Goal: Transaction & Acquisition: Purchase product/service

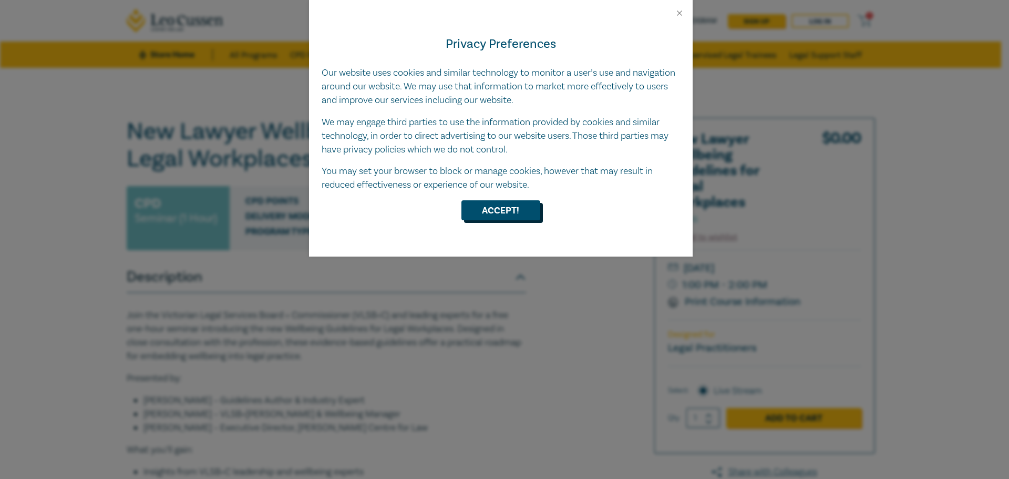
click at [505, 213] on button "Accept!" at bounding box center [501, 210] width 79 height 20
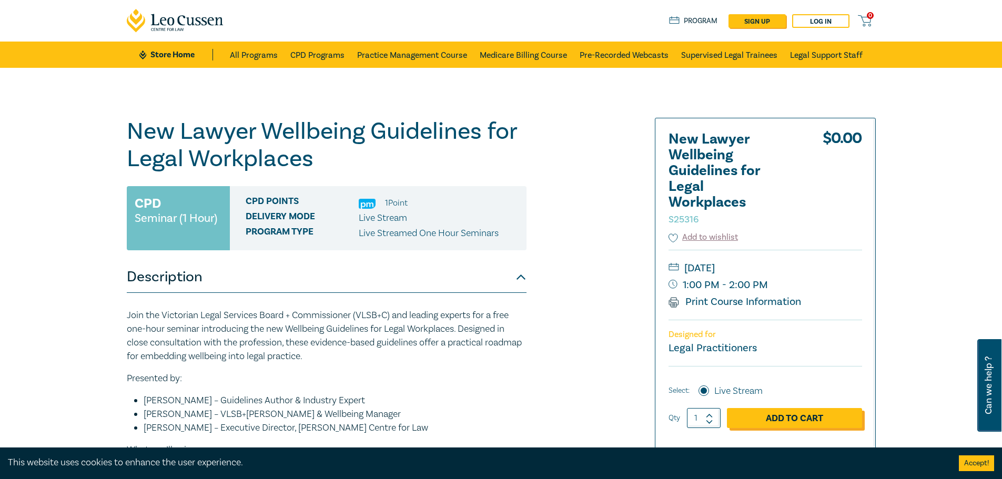
click at [772, 416] on link "Add to Cart" at bounding box center [794, 418] width 135 height 20
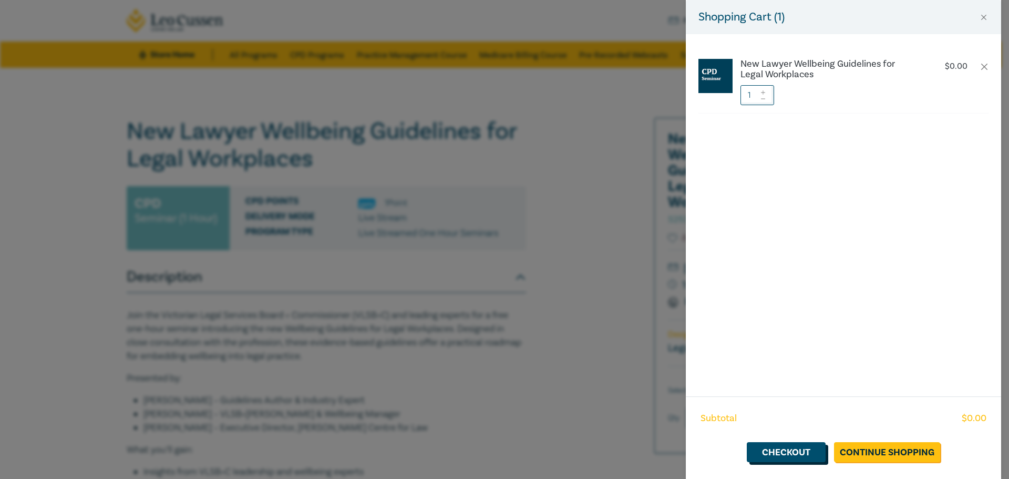
drag, startPoint x: 793, startPoint y: 453, endPoint x: 779, endPoint y: 450, distance: 14.0
click at [792, 453] on link "Checkout" at bounding box center [786, 452] width 79 height 20
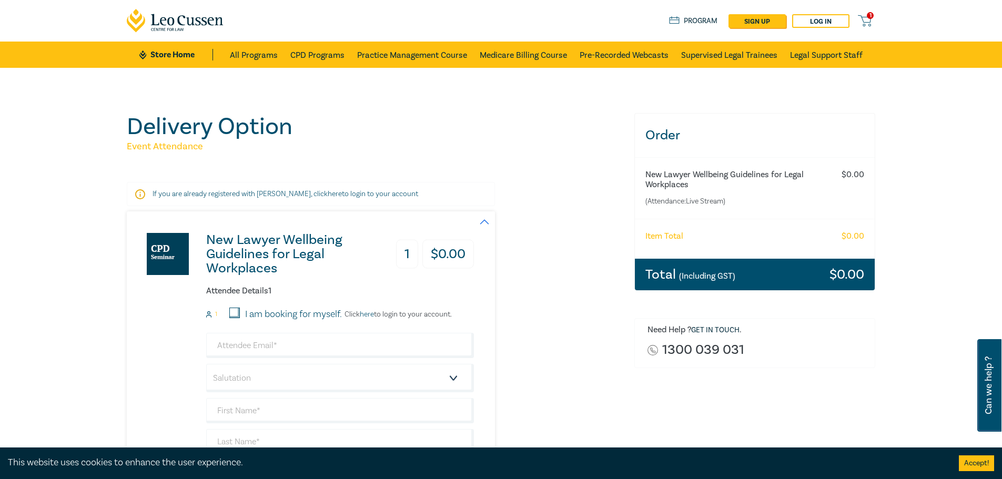
click at [250, 313] on label "I am booking for myself." at bounding box center [293, 315] width 97 height 14
click at [240, 313] on input "I am booking for myself." at bounding box center [234, 313] width 11 height 11
checkbox input "true"
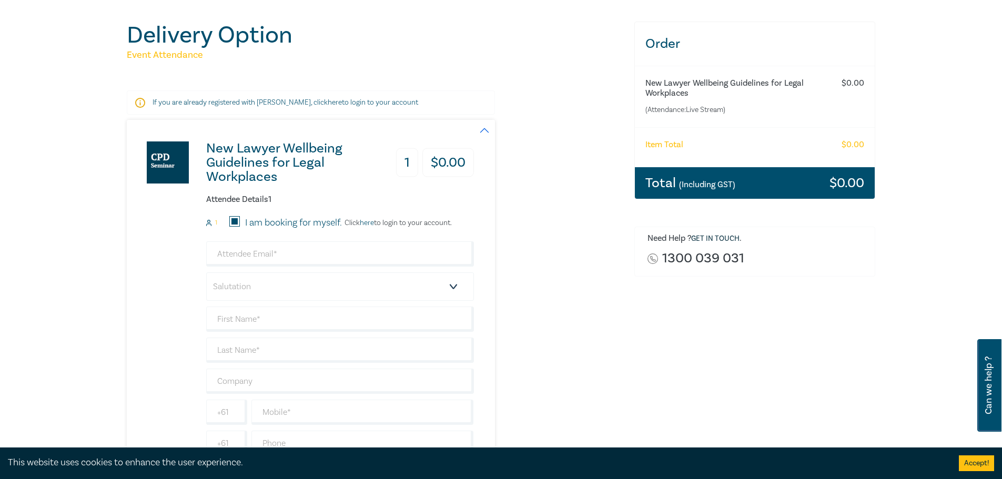
scroll to position [105, 0]
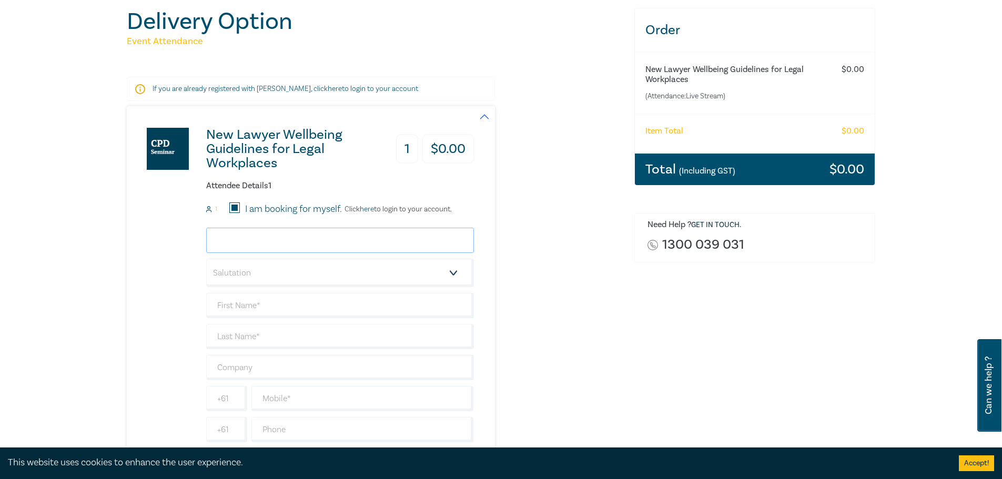
click at [256, 246] on input "email" at bounding box center [340, 240] width 268 height 25
type input "caitlin_e_obrien@hotmail.com"
type input "Caitlin"
type input "O'Brien"
type input "0491762134"
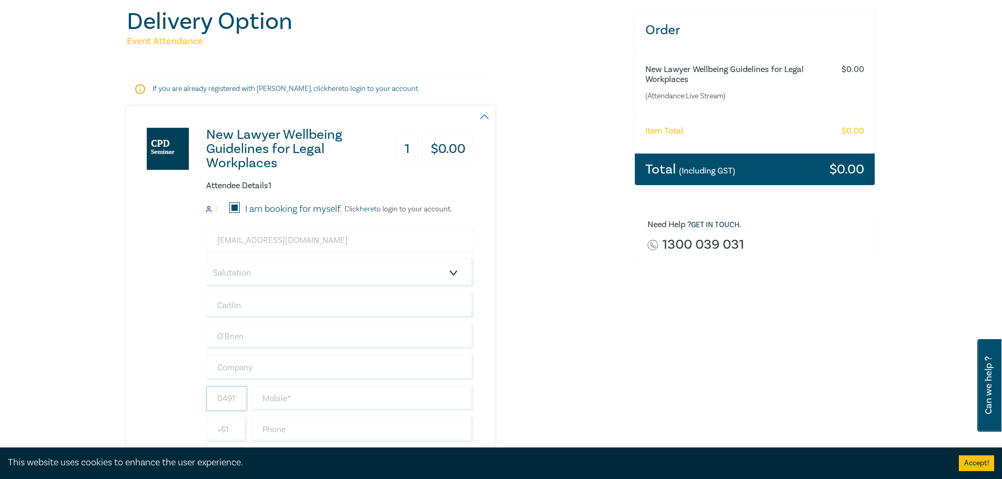
type input "[GEOGRAPHIC_DATA]"
drag, startPoint x: 335, startPoint y: 240, endPoint x: 232, endPoint y: 248, distance: 102.8
click at [238, 242] on input "caitlin_e_obrien@hotmail.com" at bounding box center [340, 240] width 268 height 25
type input "cobrien.afvls@djirra.com.au"
click at [242, 373] on input "text" at bounding box center [340, 367] width 268 height 25
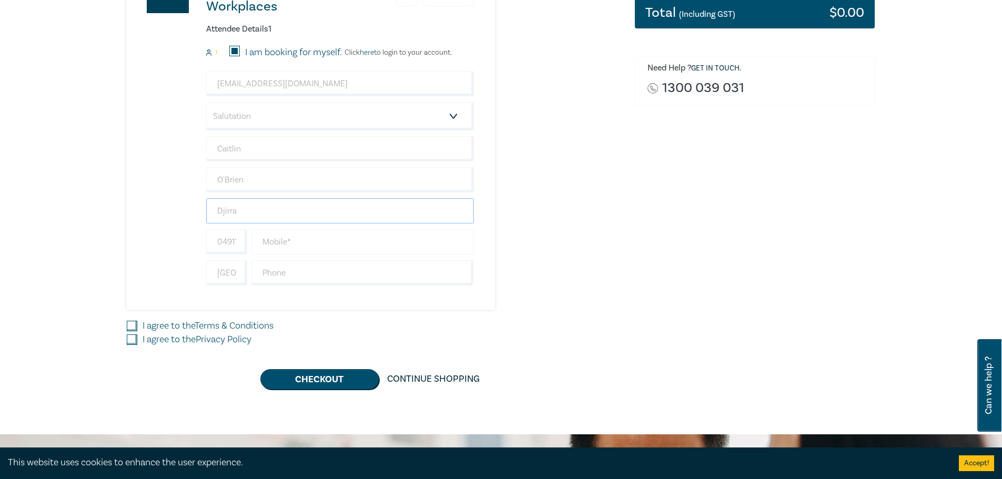
scroll to position [263, 0]
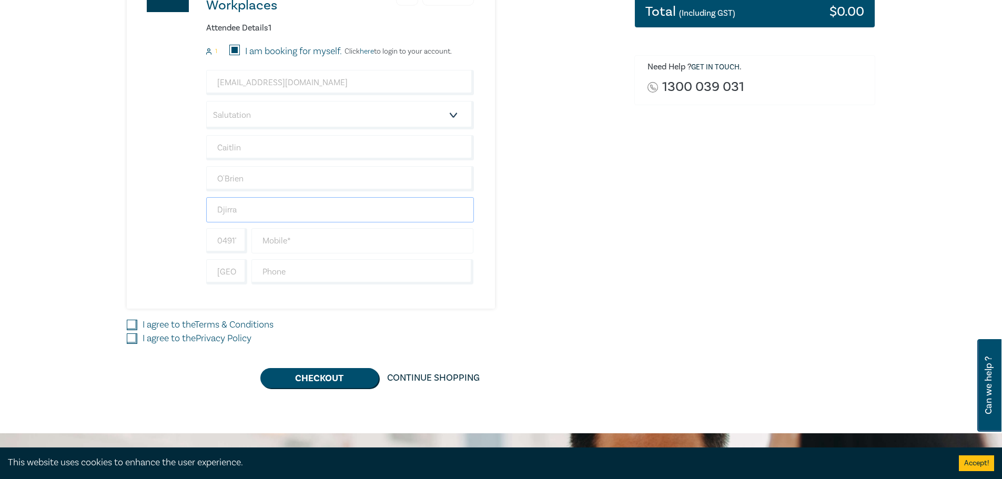
type input "Djirra"
drag, startPoint x: 282, startPoint y: 241, endPoint x: 244, endPoint y: 240, distance: 38.4
click at [274, 245] on input "text" at bounding box center [362, 240] width 222 height 25
drag, startPoint x: 243, startPoint y: 239, endPoint x: 181, endPoint y: 242, distance: 62.6
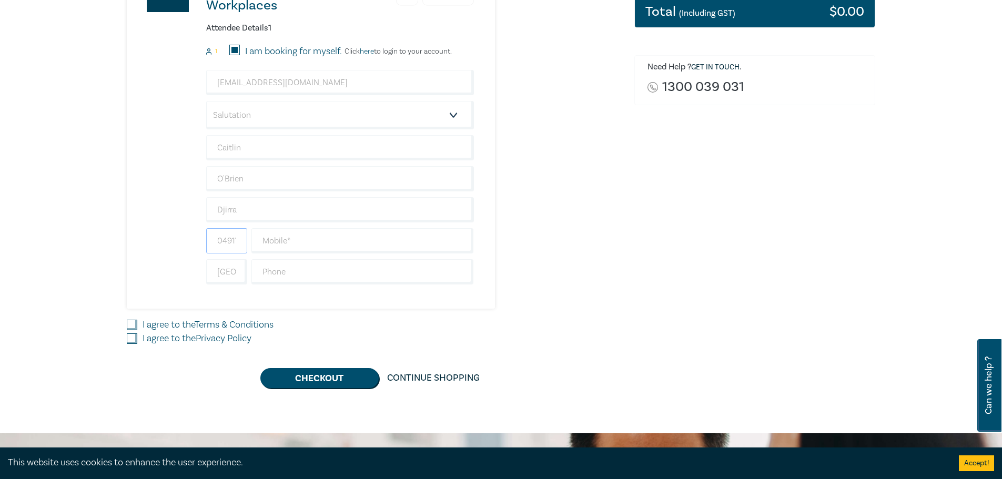
click at [184, 240] on div "New Lawyer Wellbeing Guidelines for Legal Workplaces 1 $ 0.00 Attendee Details …" at bounding box center [300, 128] width 347 height 360
type input "4"
click at [279, 243] on input "text" at bounding box center [362, 240] width 222 height 25
type input "0491762134"
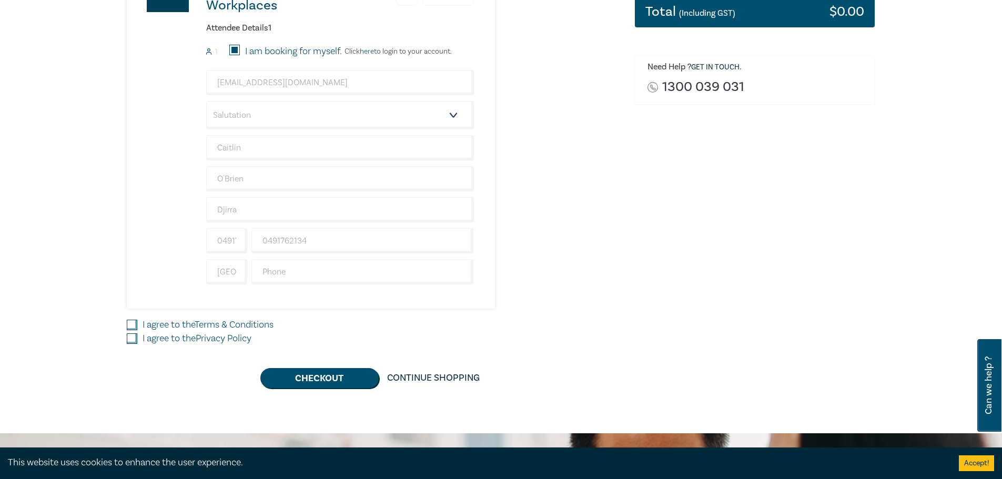
click at [243, 318] on div "New Lawyer Wellbeing Guidelines for Legal Workplaces 1 $ 0.00 Attendee Details …" at bounding box center [374, 168] width 495 height 440
drag, startPoint x: 133, startPoint y: 319, endPoint x: 131, endPoint y: 328, distance: 8.7
click at [132, 320] on div "I agree to the Terms & Conditions" at bounding box center [374, 325] width 495 height 14
click at [131, 328] on input "I agree to the Terms & Conditions" at bounding box center [132, 325] width 11 height 11
checkbox input "true"
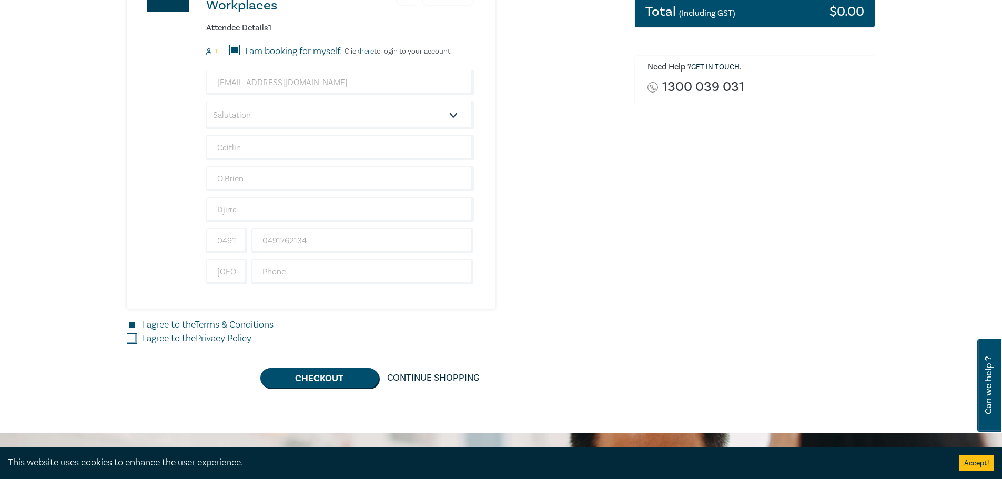
drag, startPoint x: 133, startPoint y: 336, endPoint x: 140, endPoint y: 337, distance: 7.4
click at [134, 336] on input "I agree to the Privacy Policy" at bounding box center [132, 338] width 11 height 11
checkbox input "true"
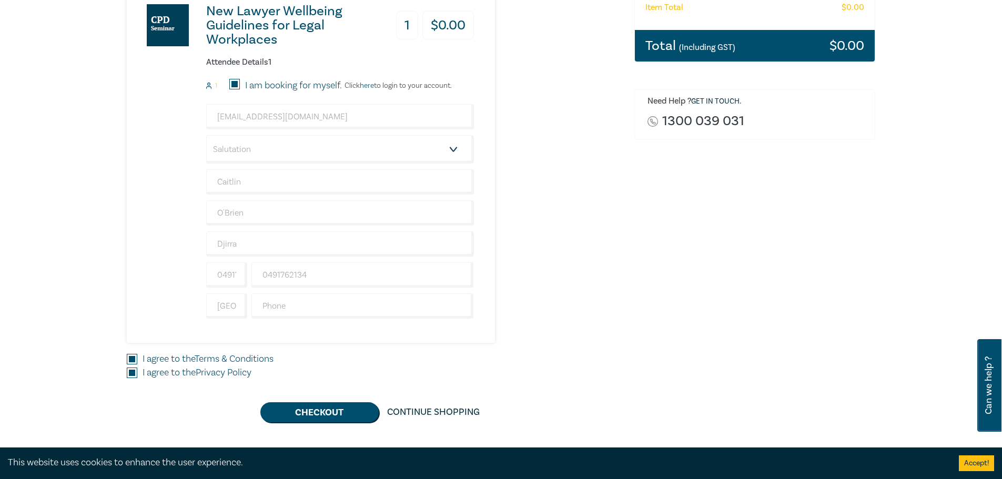
scroll to position [210, 0]
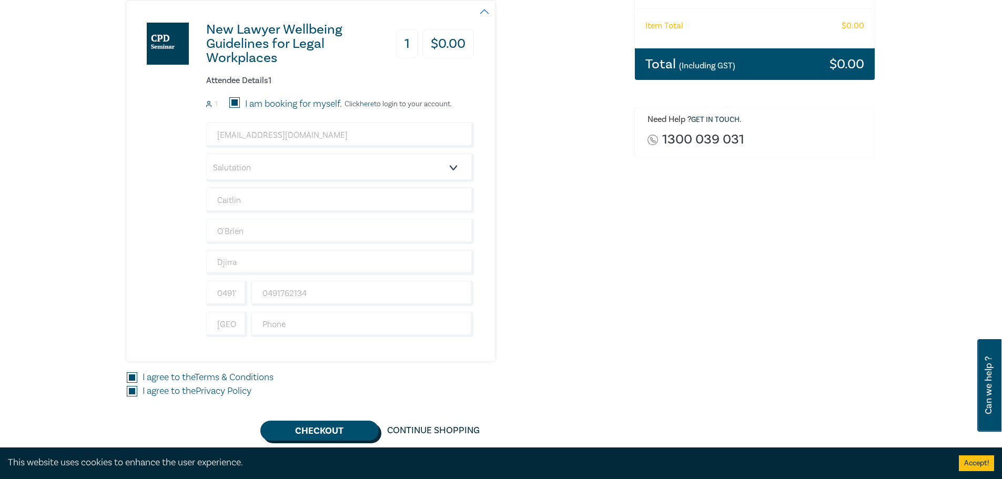
click at [329, 434] on button "Checkout" at bounding box center [319, 431] width 118 height 20
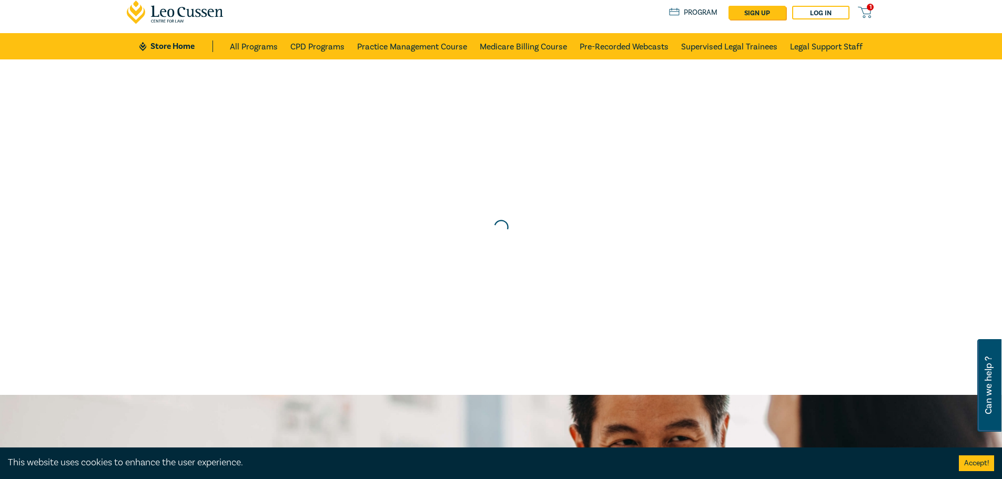
scroll to position [0, 0]
